Goal: Go to known website: Go to known website

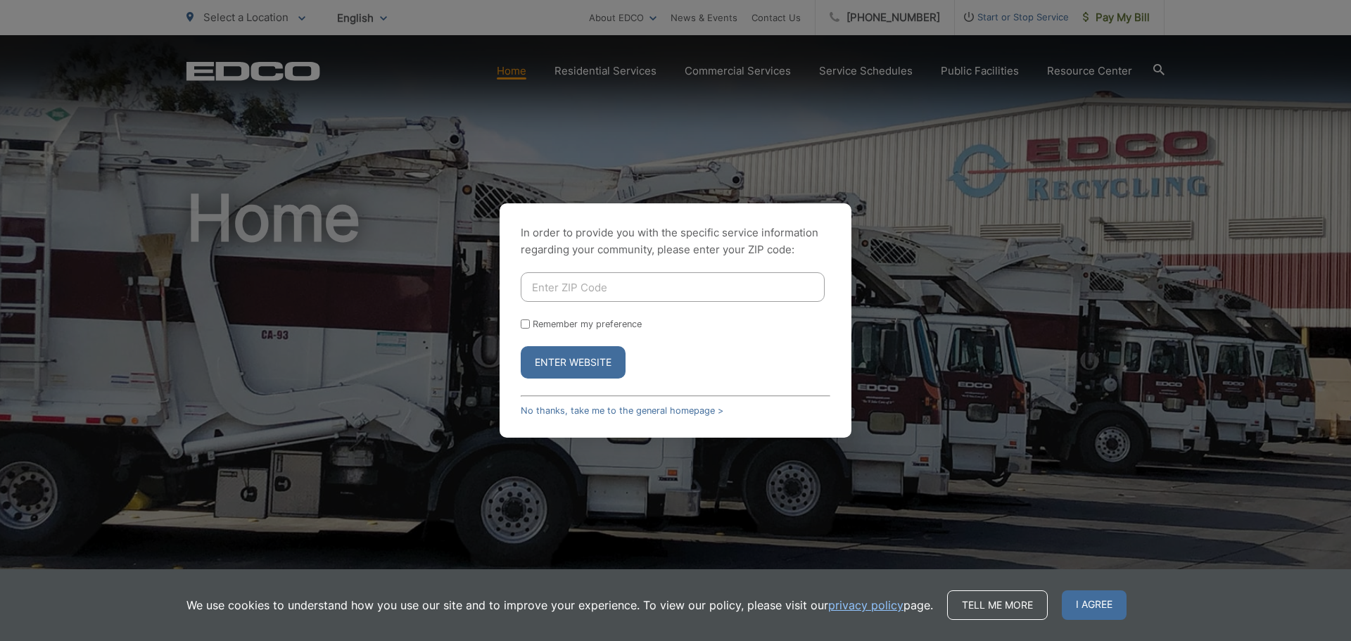
click at [615, 288] on input "Enter ZIP Code" at bounding box center [673, 287] width 304 height 30
type input "92026"
click at [560, 356] on button "Enter Website" at bounding box center [573, 362] width 105 height 32
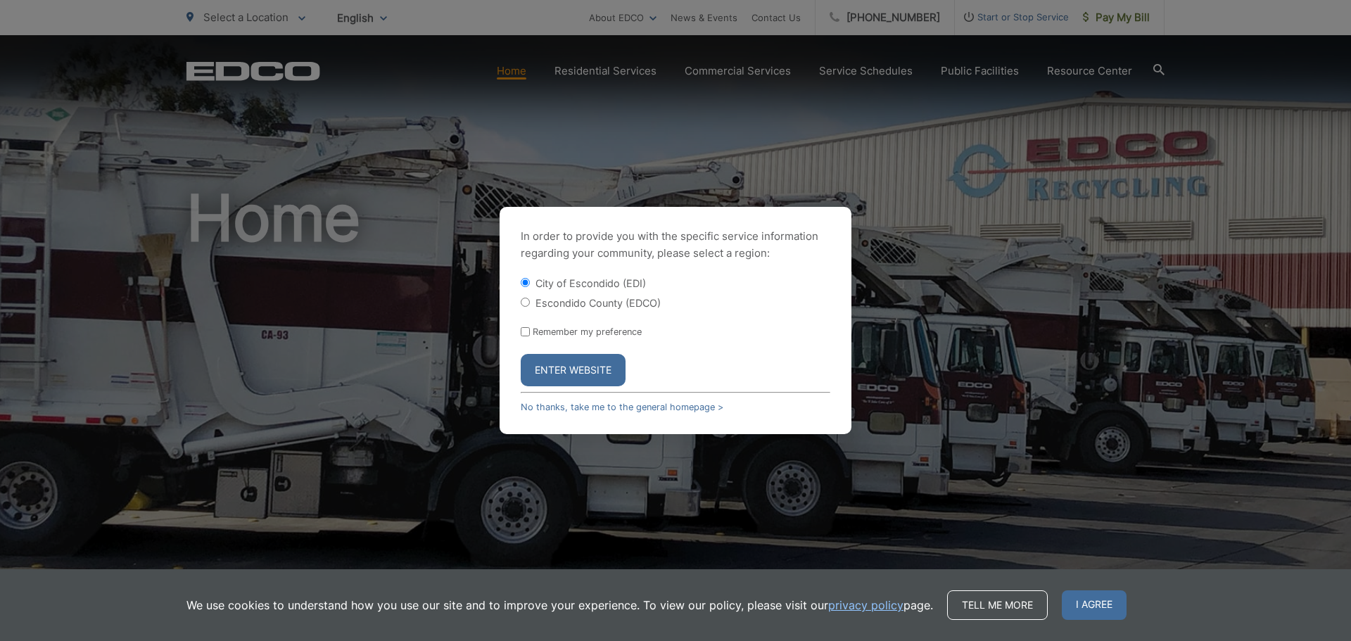
click at [561, 366] on button "Enter Website" at bounding box center [573, 370] width 105 height 32
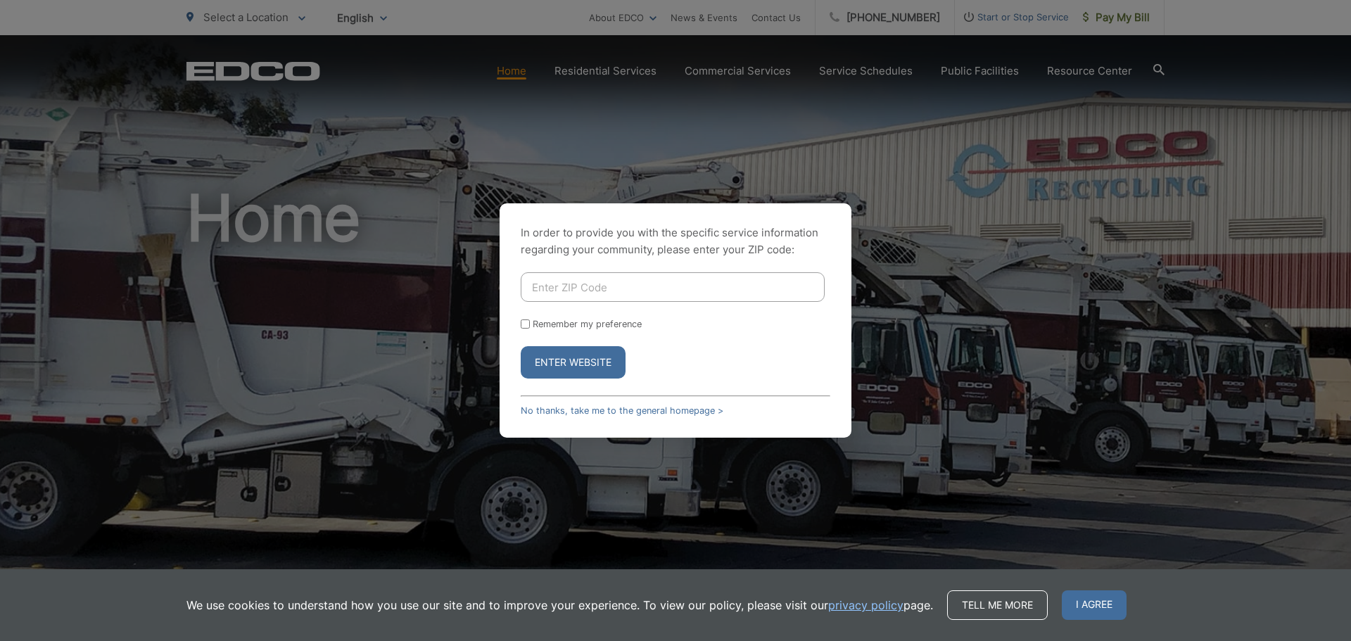
click at [646, 281] on input "Enter ZIP Code" at bounding box center [673, 287] width 304 height 30
type input "92026"
click at [602, 362] on button "Enter Website" at bounding box center [573, 362] width 105 height 32
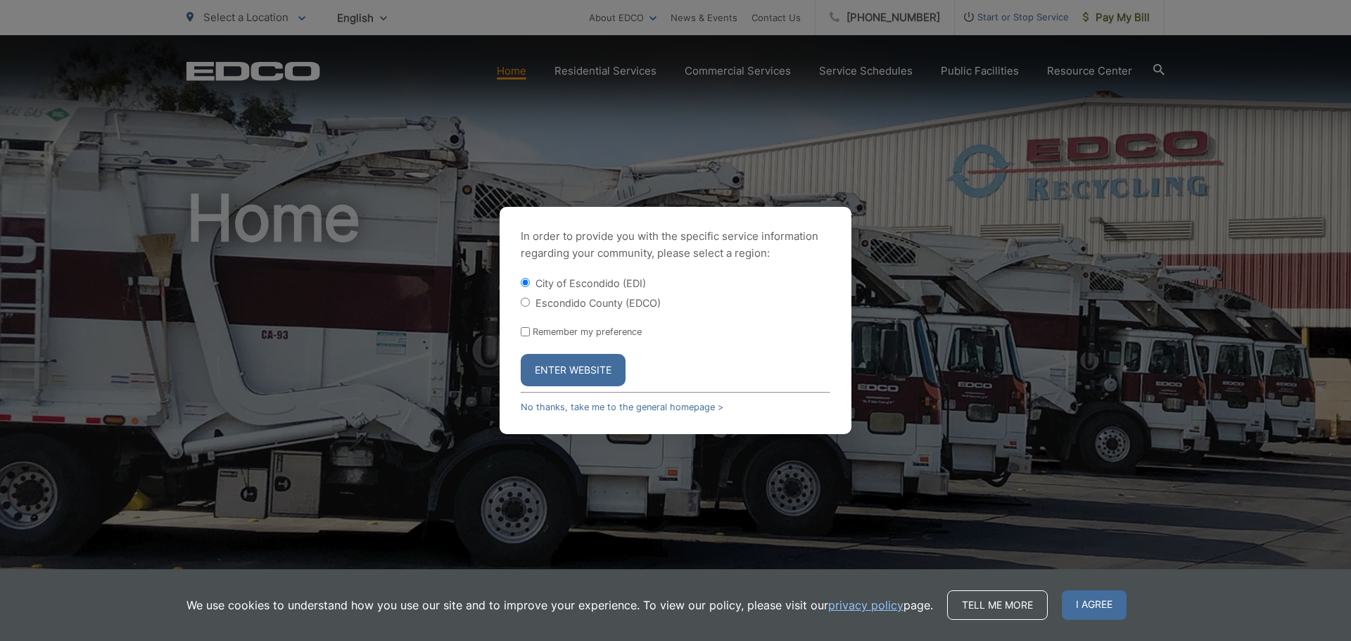
click at [665, 371] on form "City of Escondido (EDI) [GEOGRAPHIC_DATA] ([GEOGRAPHIC_DATA]) Remember my prefe…" at bounding box center [676, 331] width 310 height 110
click at [592, 368] on button "Enter Website" at bounding box center [573, 370] width 105 height 32
